Goal: Task Accomplishment & Management: Use online tool/utility

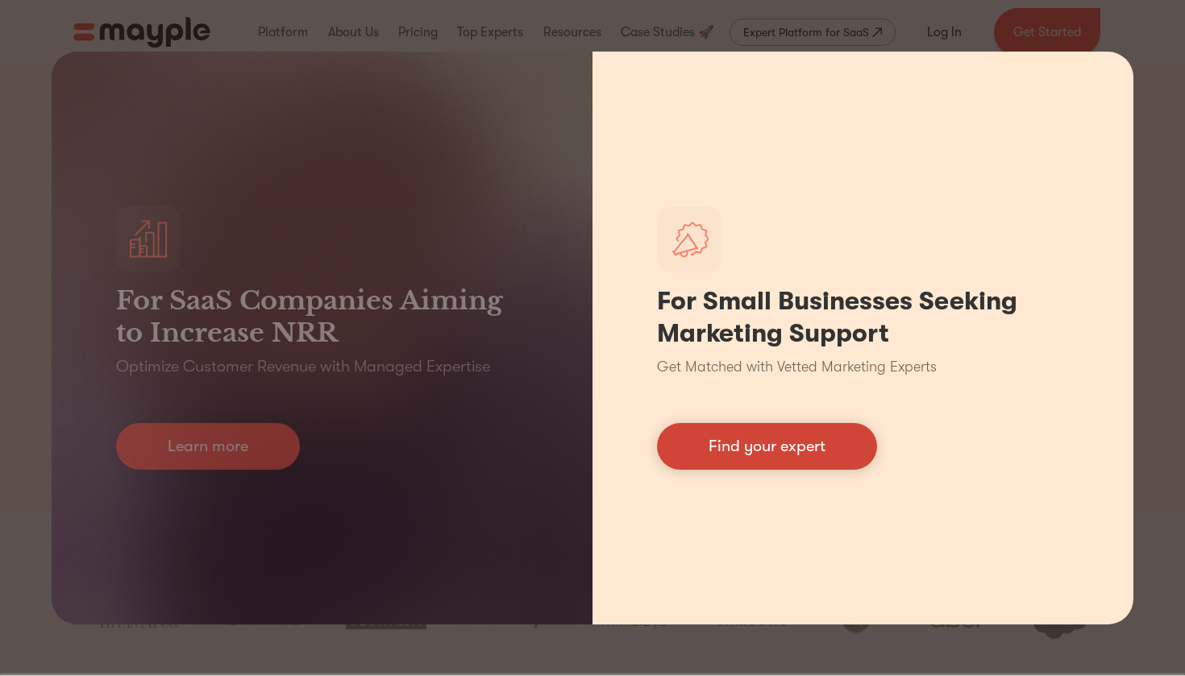
click at [770, 430] on link "Find your expert" at bounding box center [767, 446] width 220 height 47
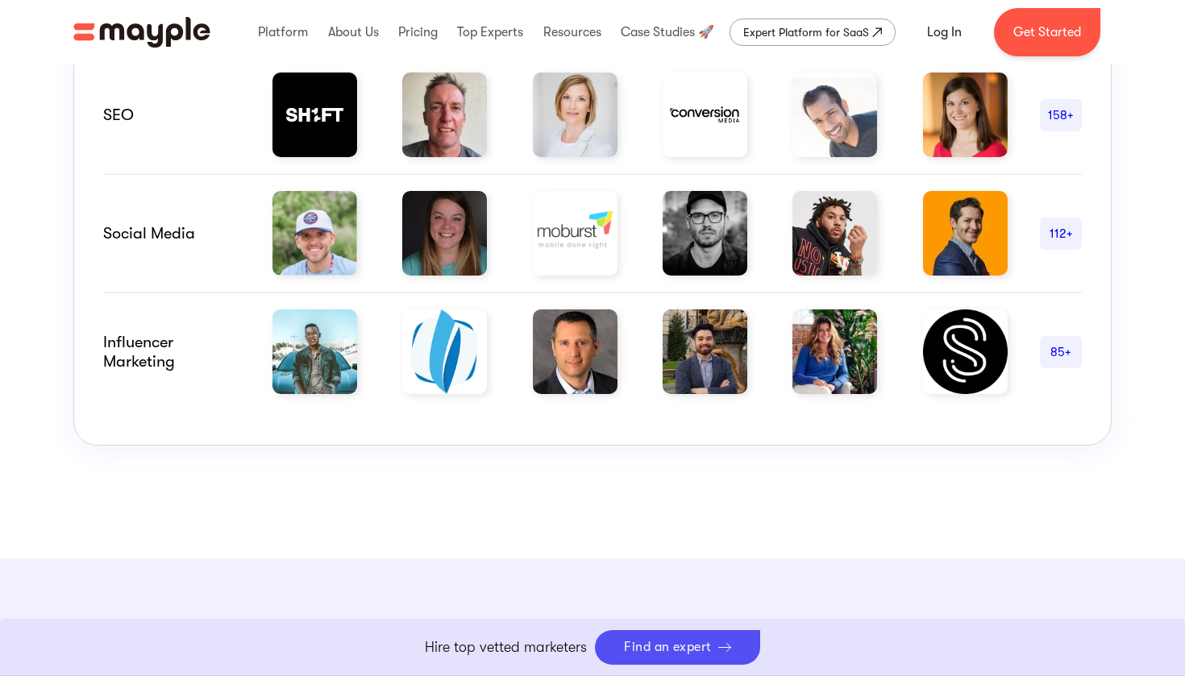
scroll to position [1292, 0]
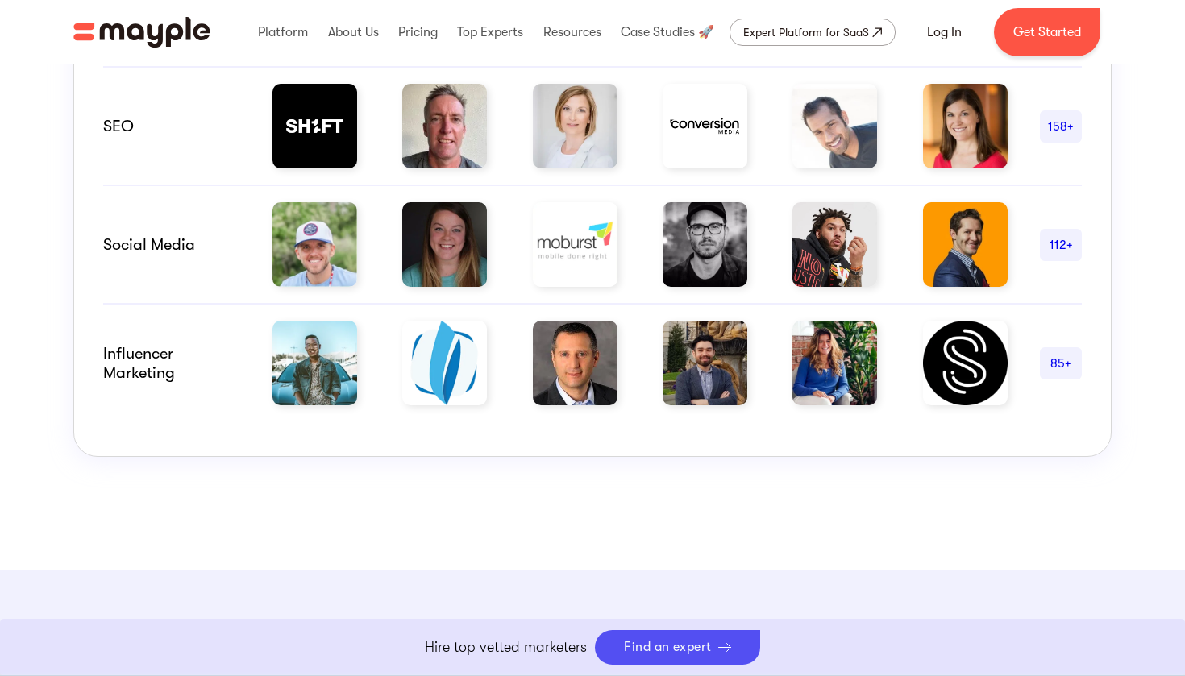
click at [1062, 243] on div "112+" at bounding box center [1061, 244] width 42 height 19
click at [447, 252] on img at bounding box center [444, 244] width 85 height 85
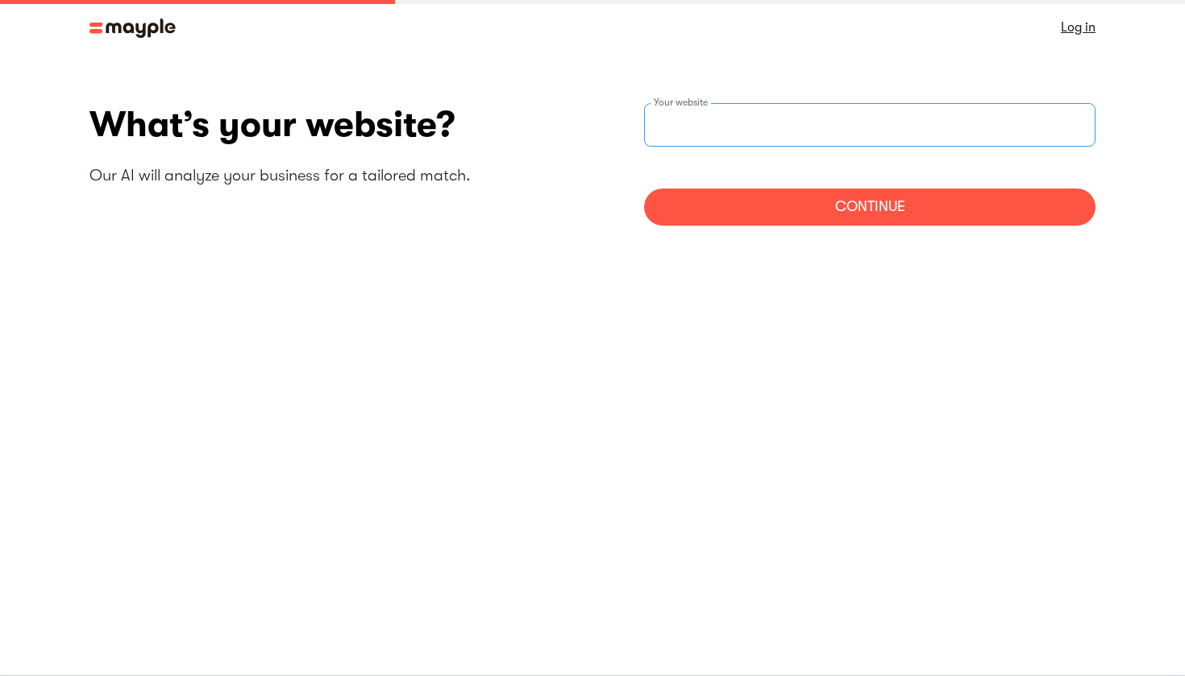
click at [725, 130] on input "websiteStep" at bounding box center [869, 125] width 451 height 44
click at [551, 247] on section "What’s your website? Our AI will analyze your business for a tailored match. Yo…" at bounding box center [592, 170] width 1185 height 231
click at [698, 135] on input "websiteStep" at bounding box center [869, 125] width 451 height 44
type input "t"
click at [895, 193] on div "Continue" at bounding box center [869, 207] width 451 height 37
